Goal: Information Seeking & Learning: Learn about a topic

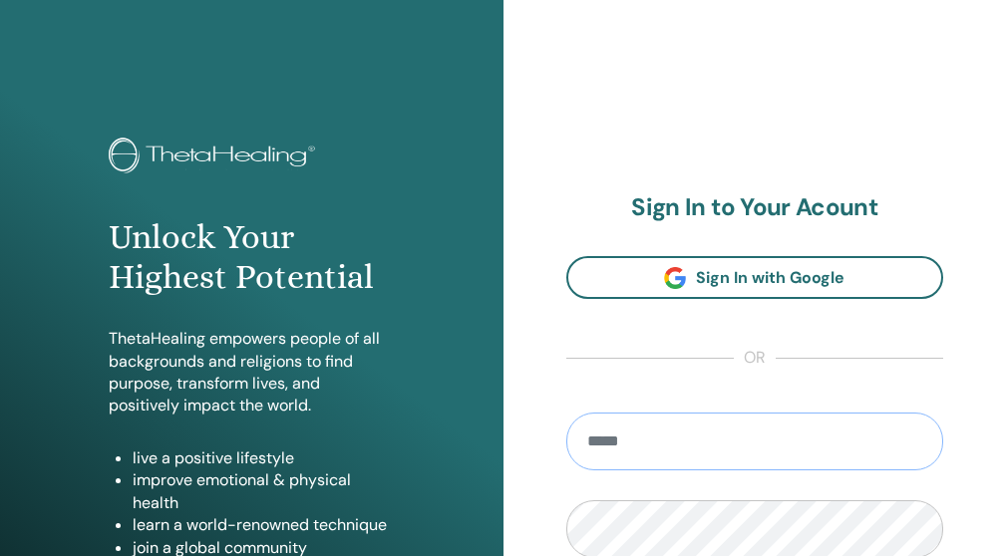
type input "**********"
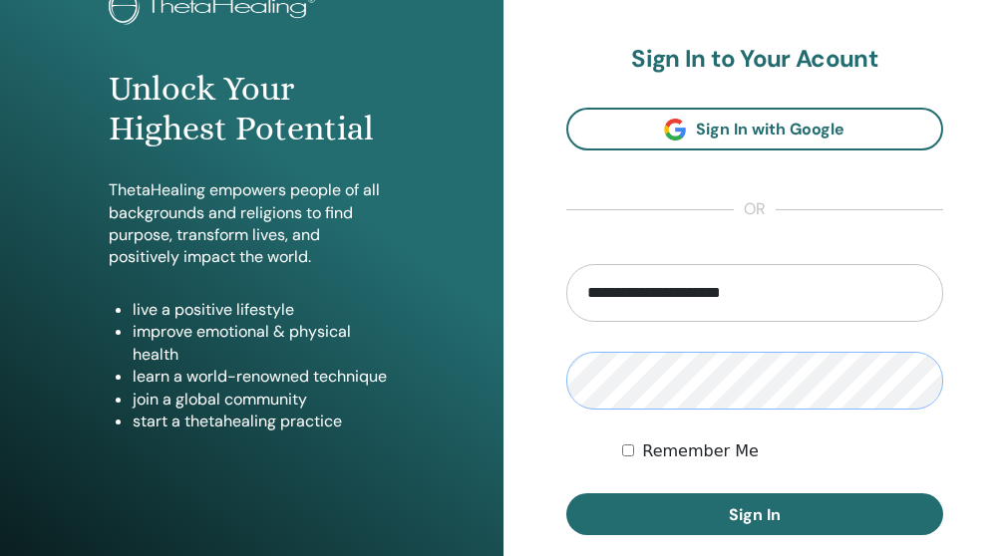
scroll to position [227, 0]
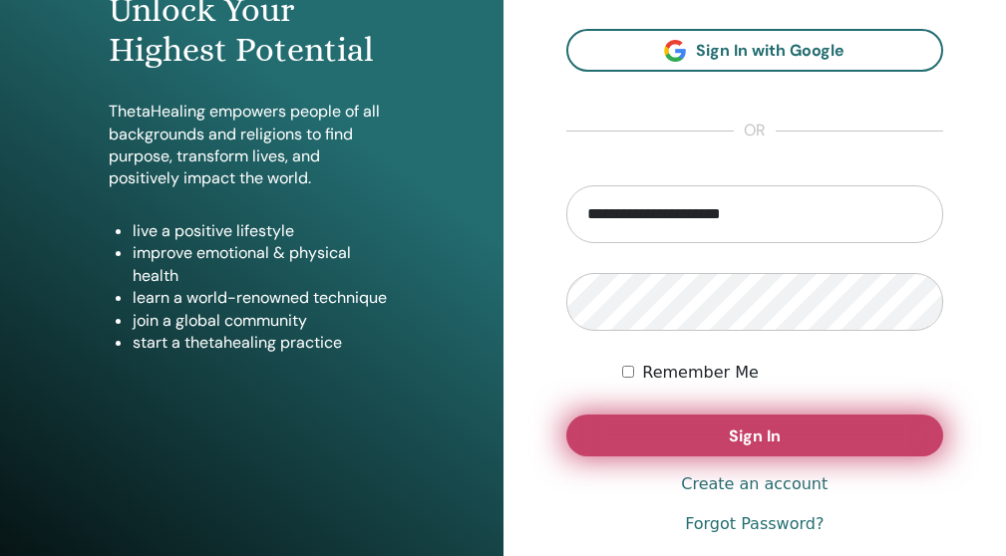
click at [859, 445] on button "Sign In" at bounding box center [755, 436] width 378 height 42
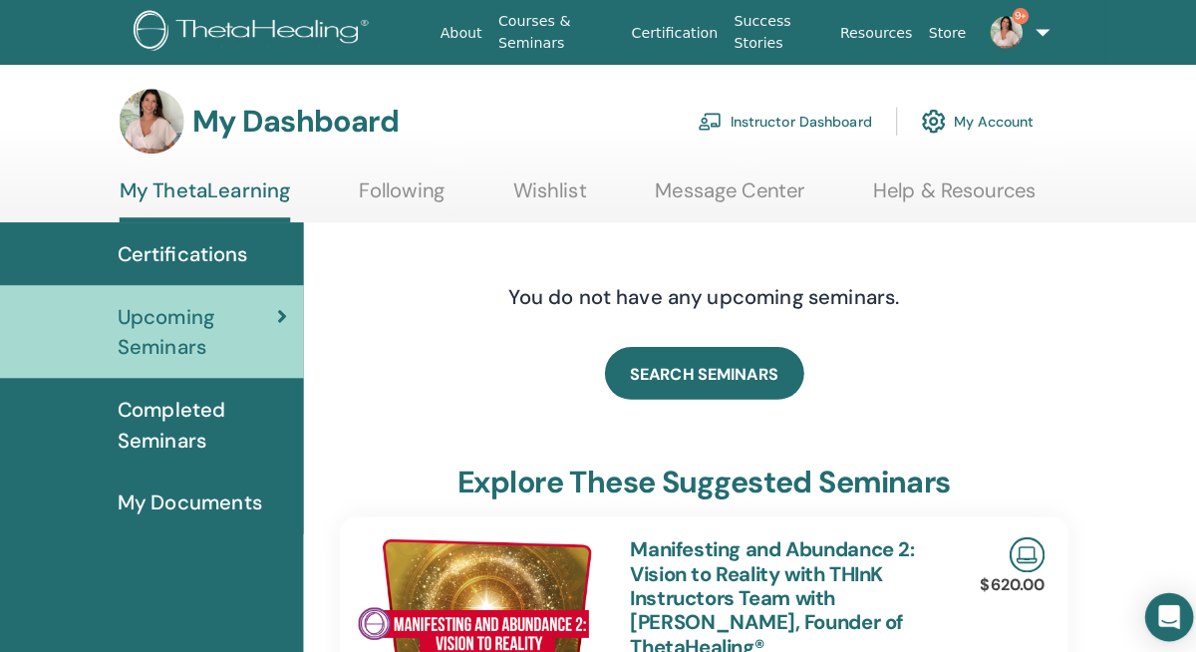
click at [719, 126] on link "Instructor Dashboard" at bounding box center [773, 120] width 171 height 44
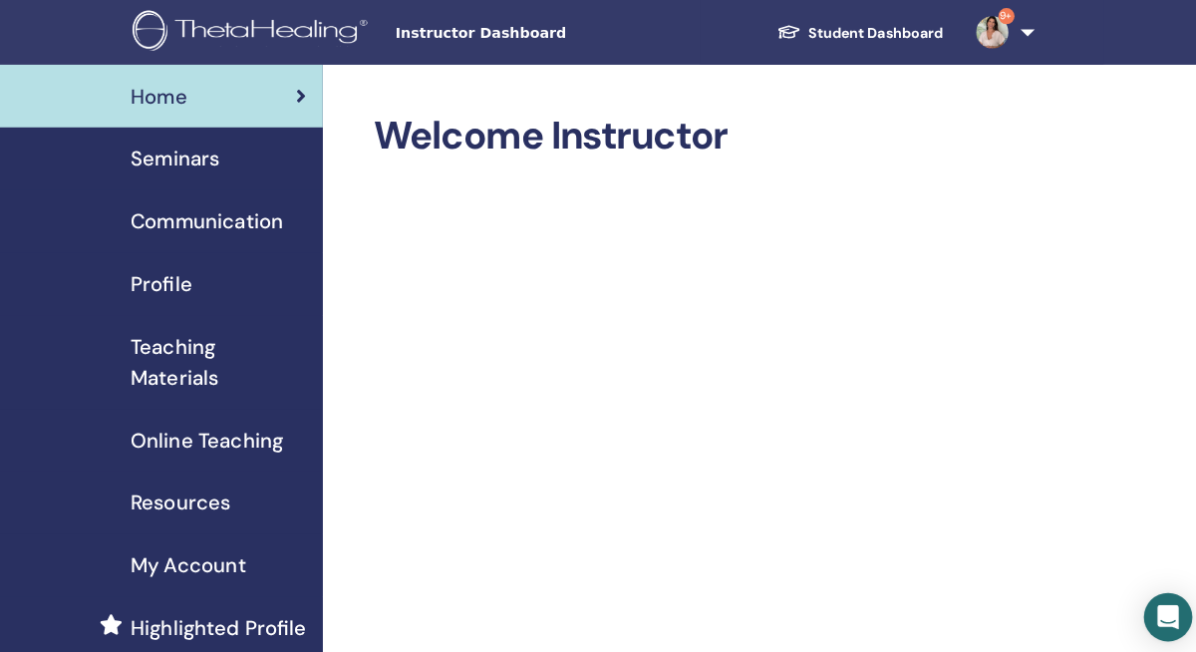
click at [194, 200] on link "Communication" at bounding box center [159, 218] width 319 height 62
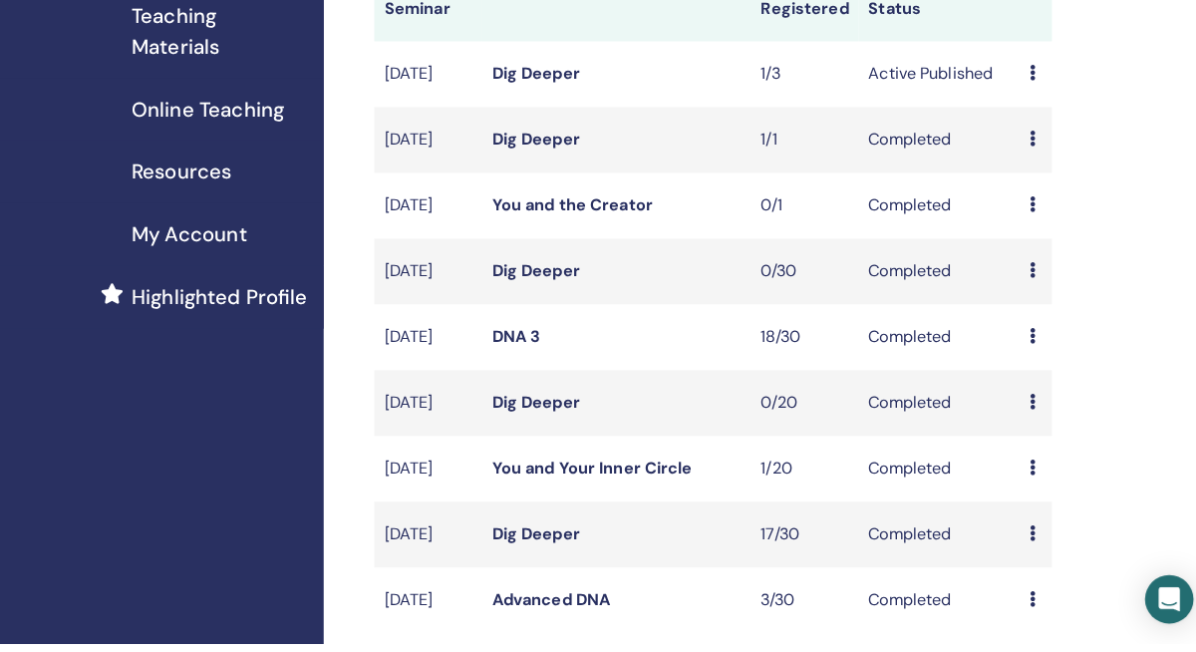
scroll to position [327, 0]
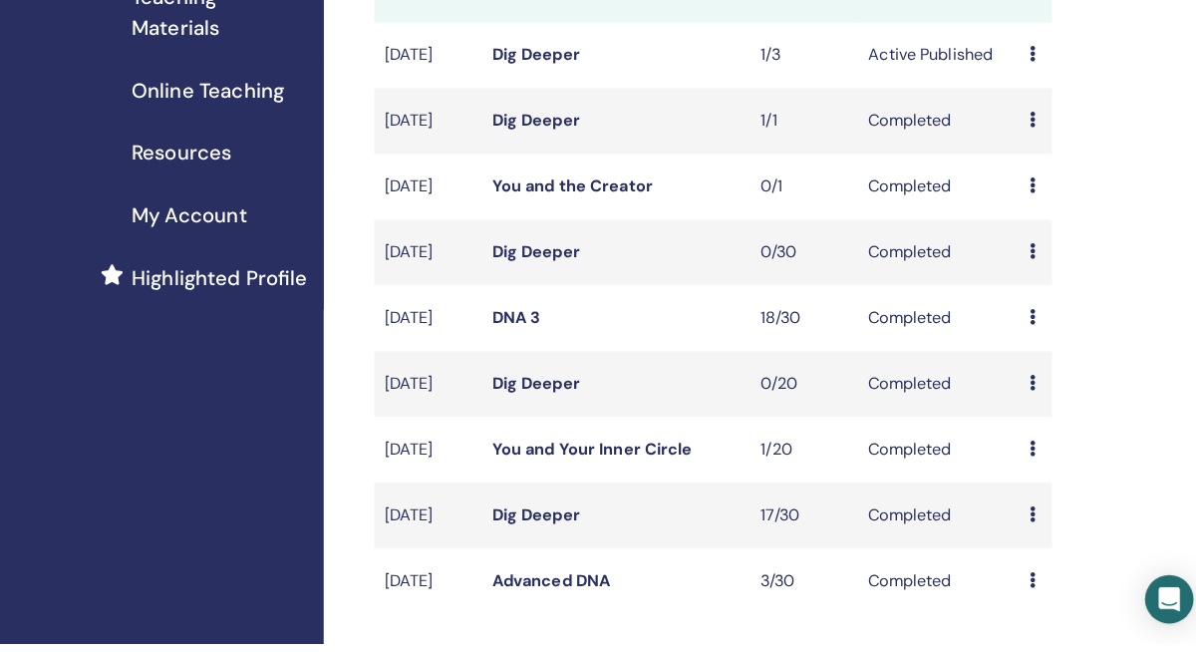
click at [185, 92] on span "Online Teaching" at bounding box center [205, 107] width 151 height 30
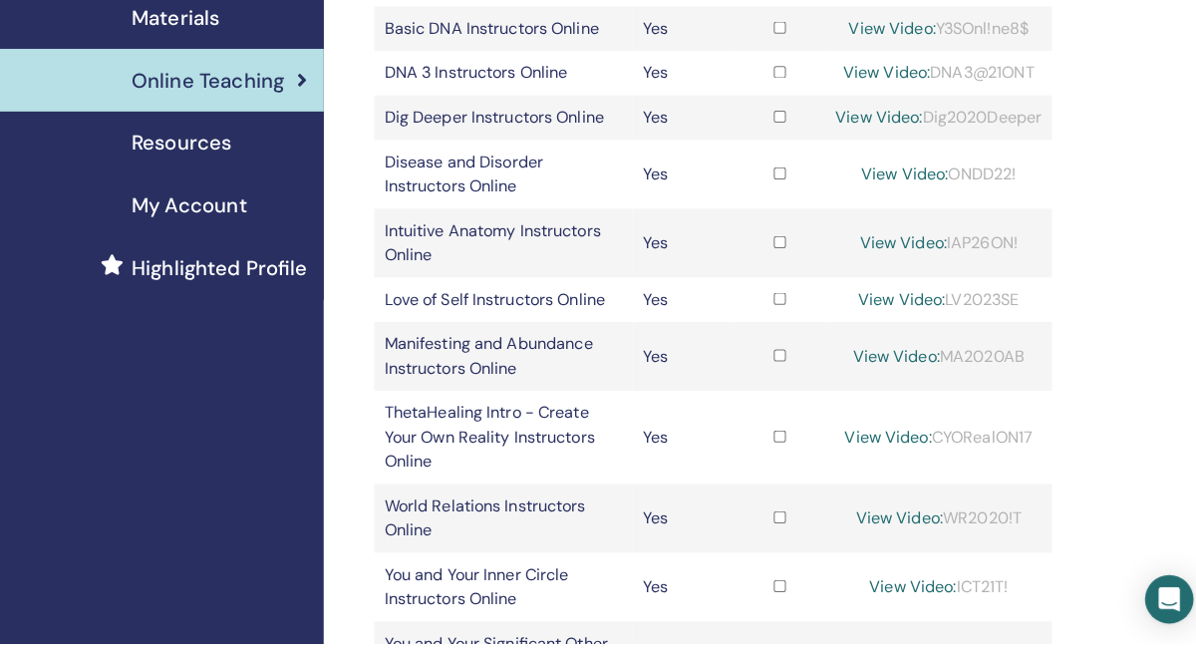
scroll to position [362, 0]
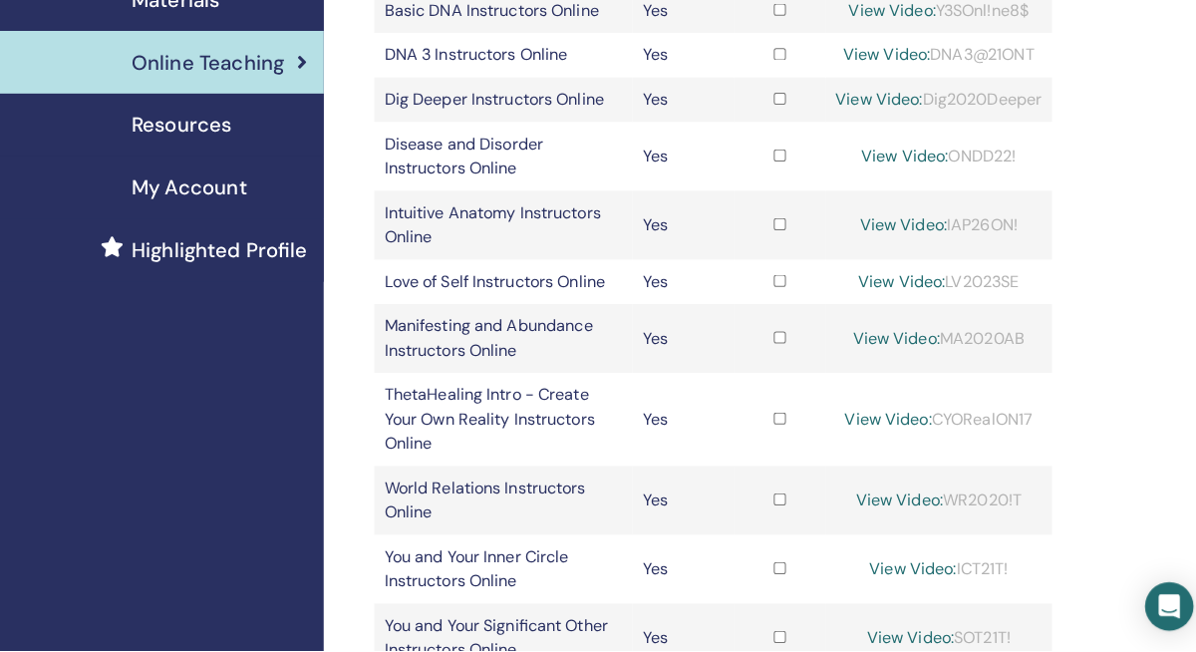
click at [931, 298] on link "View Video:" at bounding box center [888, 287] width 86 height 21
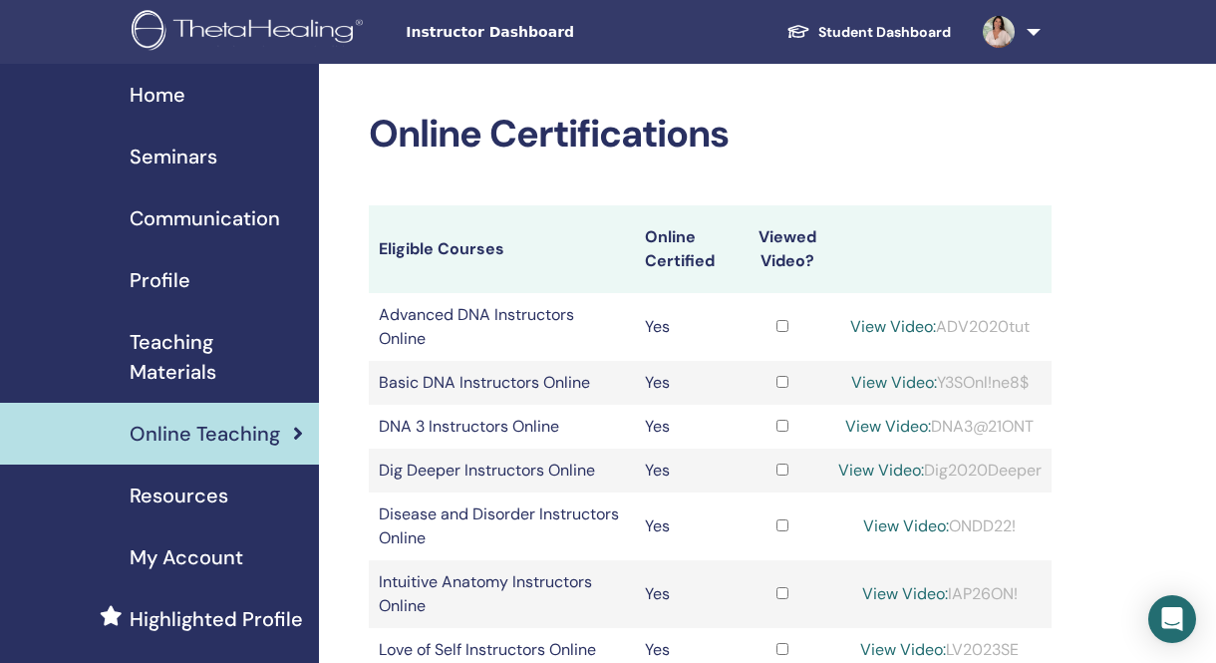
scroll to position [379, 0]
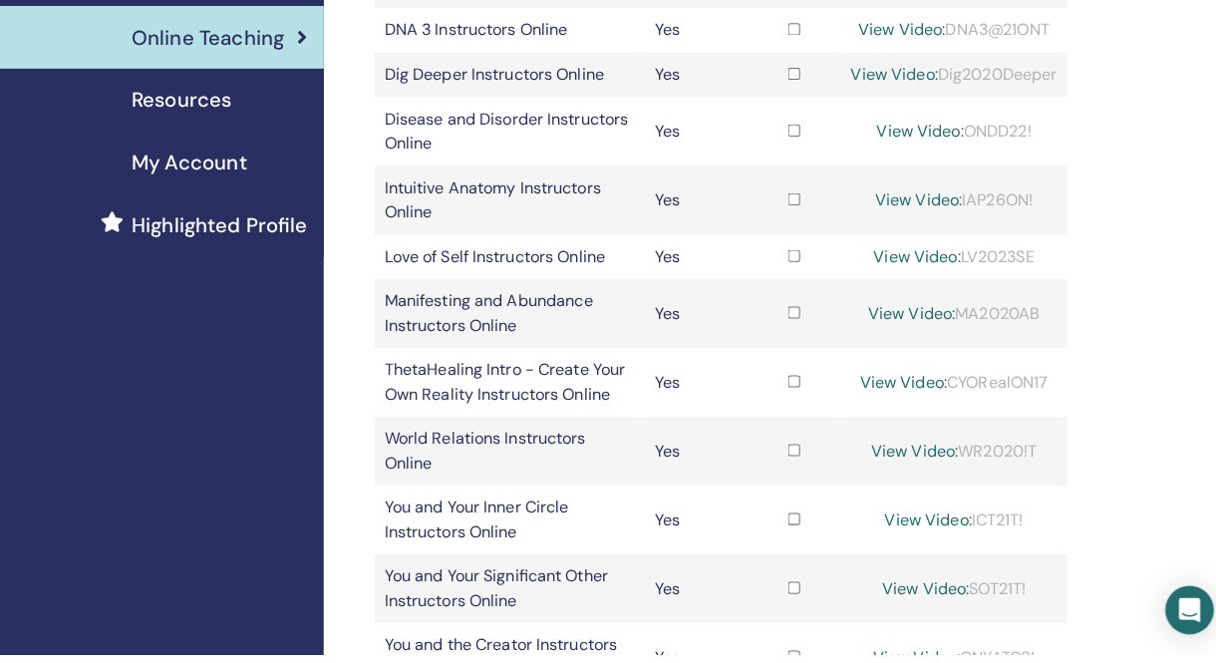
drag, startPoint x: 1016, startPoint y: 369, endPoint x: 928, endPoint y: 361, distance: 88.1
click at [927, 283] on div "View Video: LV2023SE" at bounding box center [939, 271] width 203 height 24
copy div "LV2023SE"
click at [941, 337] on link "View Video:" at bounding box center [898, 326] width 86 height 21
